Goal: Task Accomplishment & Management: Use online tool/utility

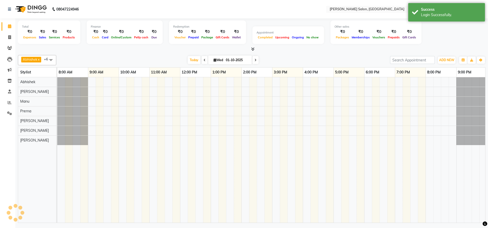
select select "en"
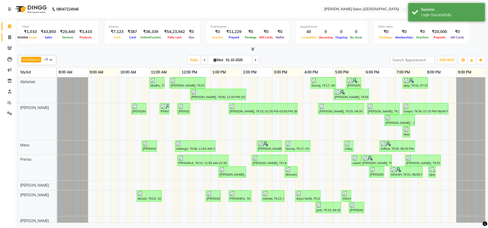
click at [14, 35] on span at bounding box center [9, 38] width 9 height 6
select select "service"
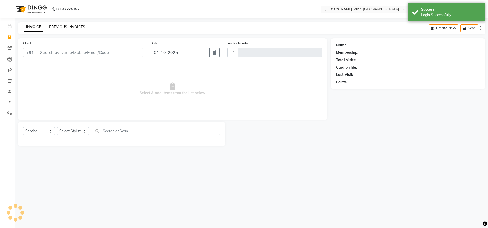
type input "4892"
select select "4781"
click at [56, 26] on link "PREVIOUS INVOICES" at bounding box center [67, 27] width 36 height 5
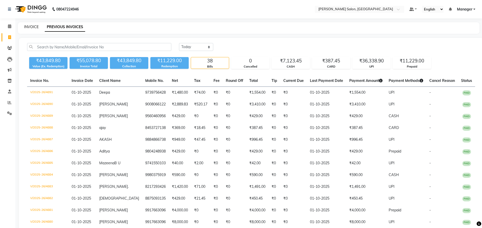
click at [31, 25] on link "INVOICE" at bounding box center [31, 27] width 15 height 5
select select "service"
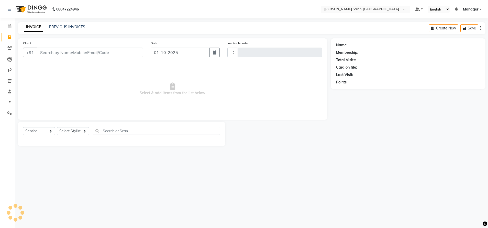
type input "4892"
select select "4781"
click at [57, 25] on link "PREVIOUS INVOICES" at bounding box center [67, 27] width 36 height 5
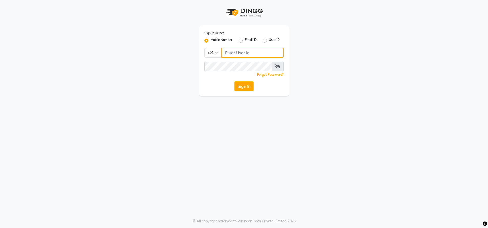
click at [229, 52] on input "Username" at bounding box center [252, 53] width 62 height 10
click at [230, 52] on input "8310081242" at bounding box center [252, 53] width 62 height 10
type input "8310081242"
click at [240, 87] on button "Sign In" at bounding box center [243, 86] width 19 height 10
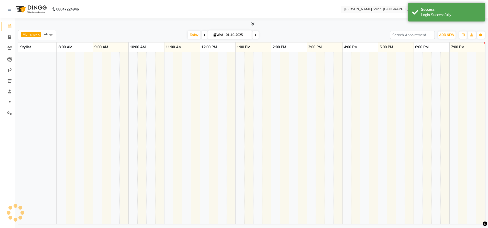
select select "en"
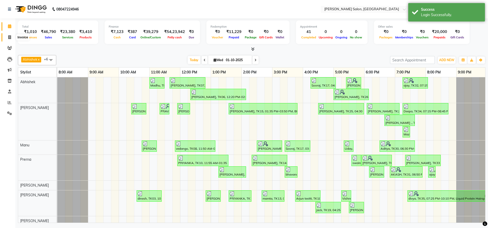
click at [10, 38] on icon at bounding box center [9, 37] width 3 height 4
select select "service"
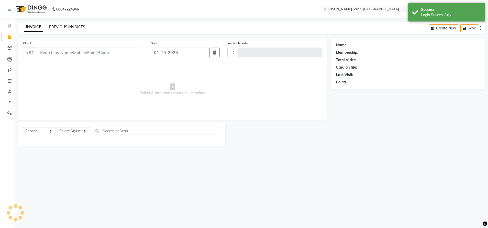
type input "4893"
select select "4781"
click at [58, 28] on link "PREVIOUS INVOICES" at bounding box center [67, 27] width 36 height 5
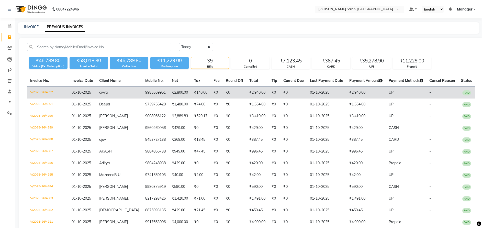
click at [142, 94] on td "9985559951" at bounding box center [155, 93] width 27 height 12
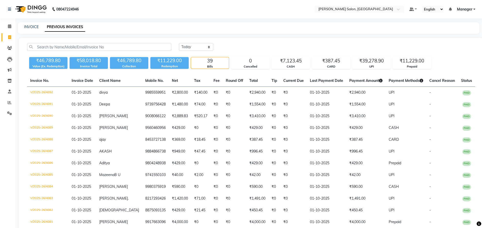
click at [29, 24] on div "INVOICE PREVIOUS INVOICES" at bounding box center [248, 28] width 461 height 12
click at [29, 26] on link "INVOICE" at bounding box center [31, 27] width 15 height 5
select select "service"
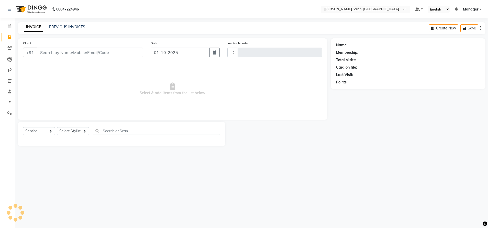
type input "4893"
select select "4781"
click at [64, 24] on div "PREVIOUS INVOICES" at bounding box center [67, 26] width 36 height 5
click at [63, 26] on link "PREVIOUS INVOICES" at bounding box center [67, 27] width 36 height 5
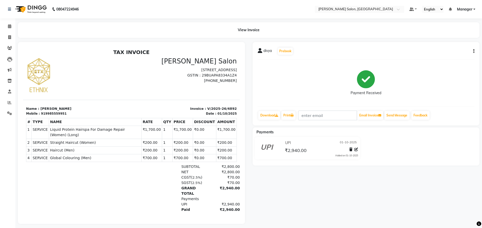
click at [474, 51] on icon "button" at bounding box center [473, 51] width 1 height 0
click at [440, 53] on div "Edit Invoice" at bounding box center [448, 54] width 35 height 6
select select "service"
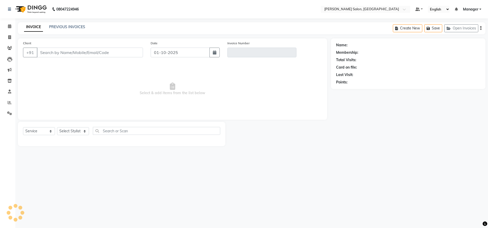
type input "9985559951"
type input "V/2025-26/4892"
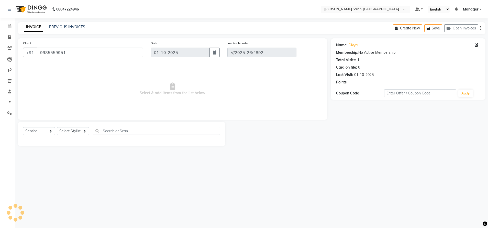
select select "select"
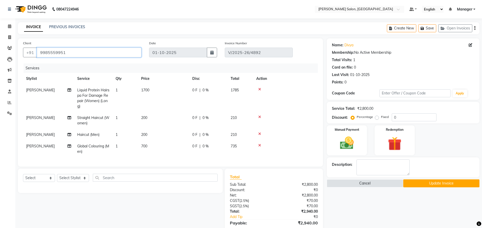
click at [47, 52] on input "9985559951" at bounding box center [89, 53] width 105 height 10
click at [9, 37] on icon at bounding box center [9, 37] width 3 height 4
select select "service"
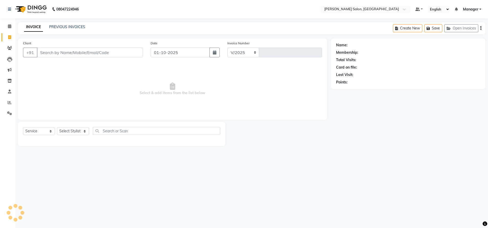
select select "4781"
type input "4893"
click at [66, 26] on link "PREVIOUS INVOICES" at bounding box center [67, 27] width 36 height 5
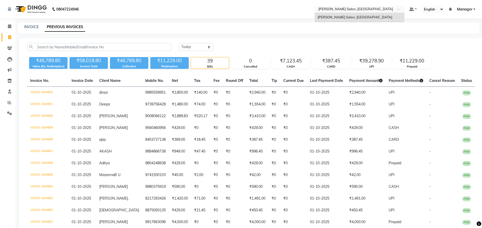
click at [329, 10] on input "text" at bounding box center [354, 9] width 74 height 5
click at [329, 31] on div "INVOICE PREVIOUS INVOICES" at bounding box center [248, 28] width 461 height 12
